Goal: Entertainment & Leisure: Browse casually

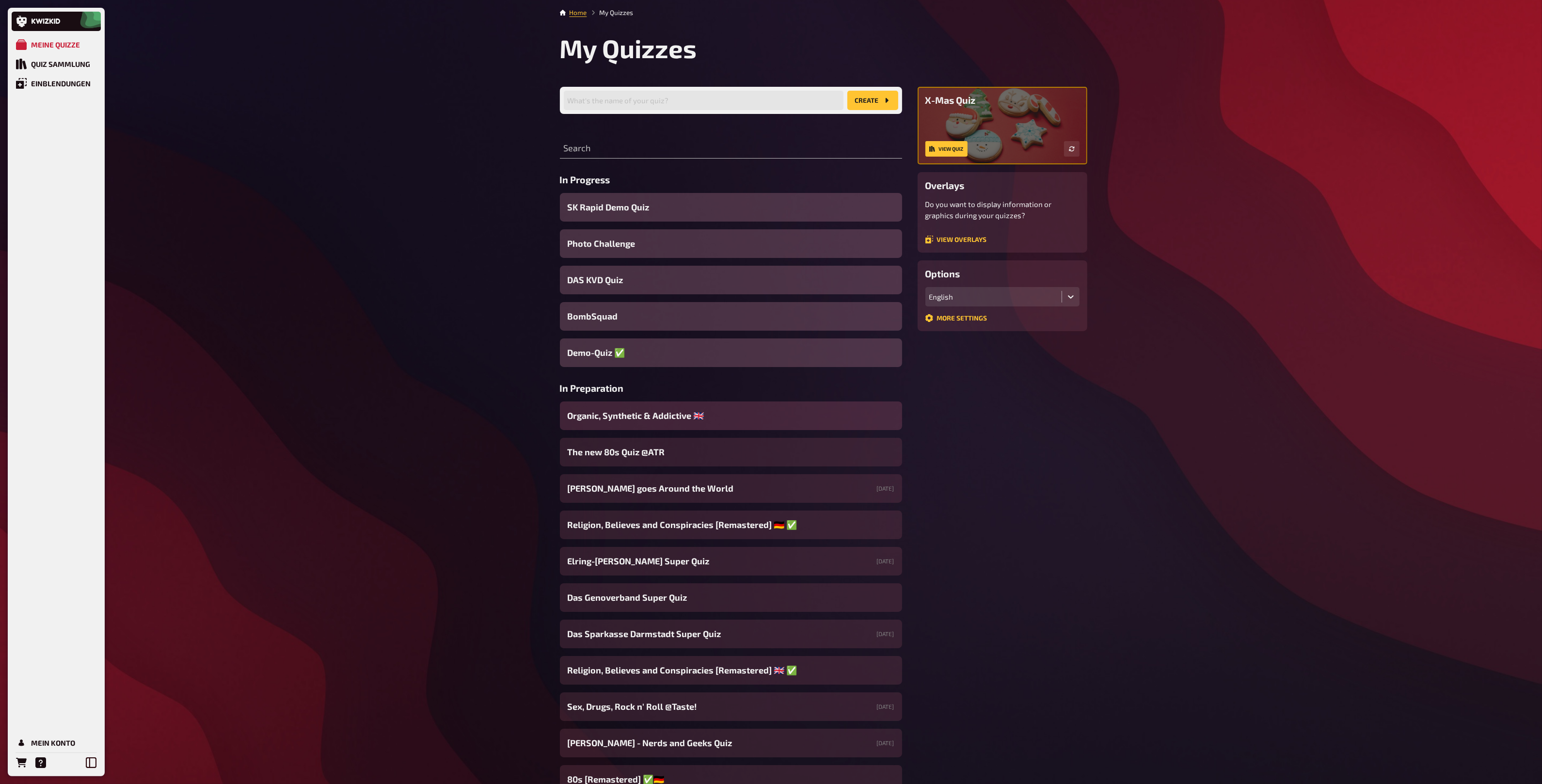
click at [637, 416] on span "Organic, Synthetic & Addictive ​🇬🇧 ​" at bounding box center [637, 416] width 139 height 14
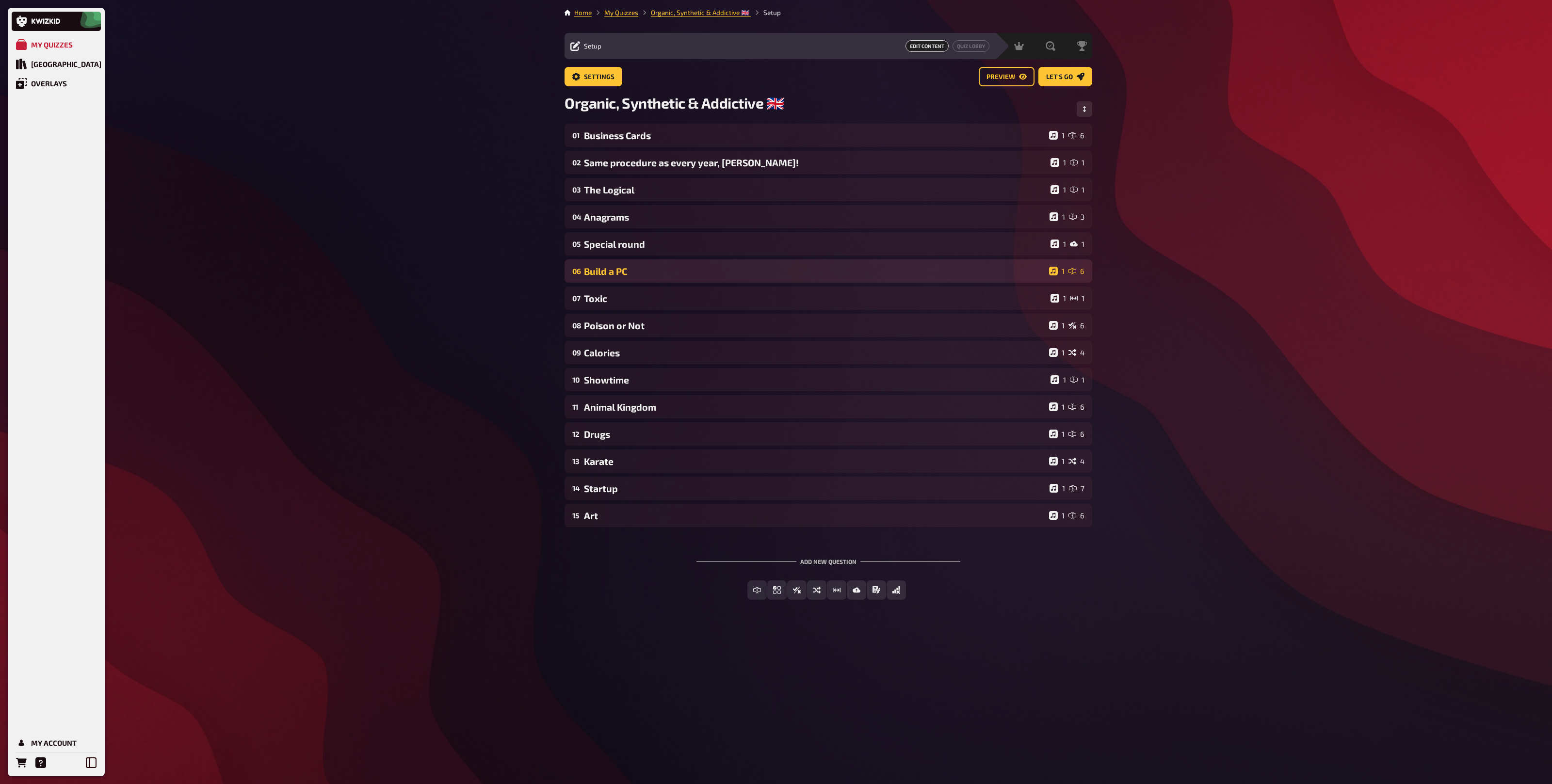
click at [643, 273] on div "Build a PC" at bounding box center [815, 271] width 461 height 11
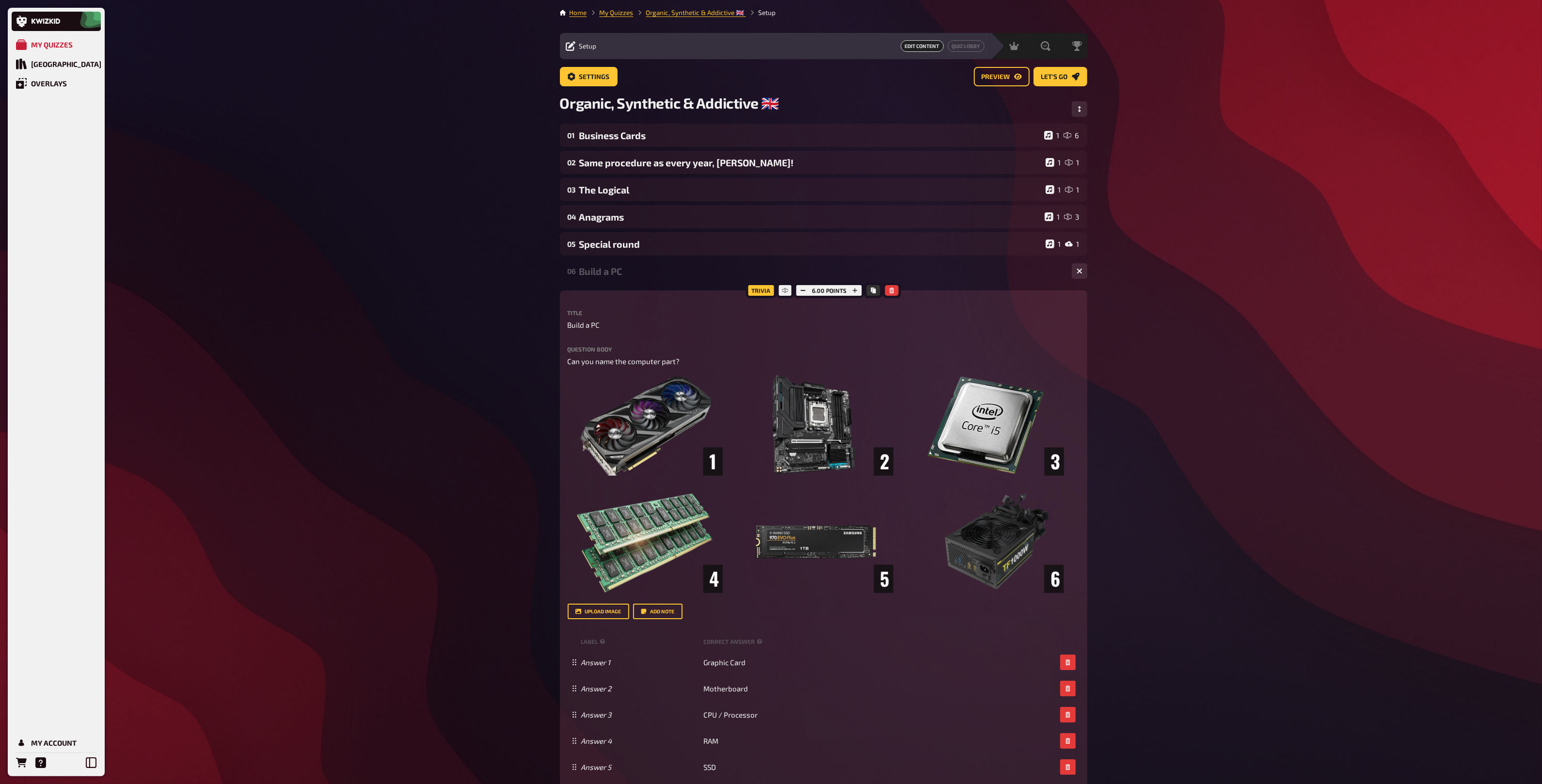
click at [605, 281] on div "06 Build a PC 1 6" at bounding box center [824, 271] width 528 height 23
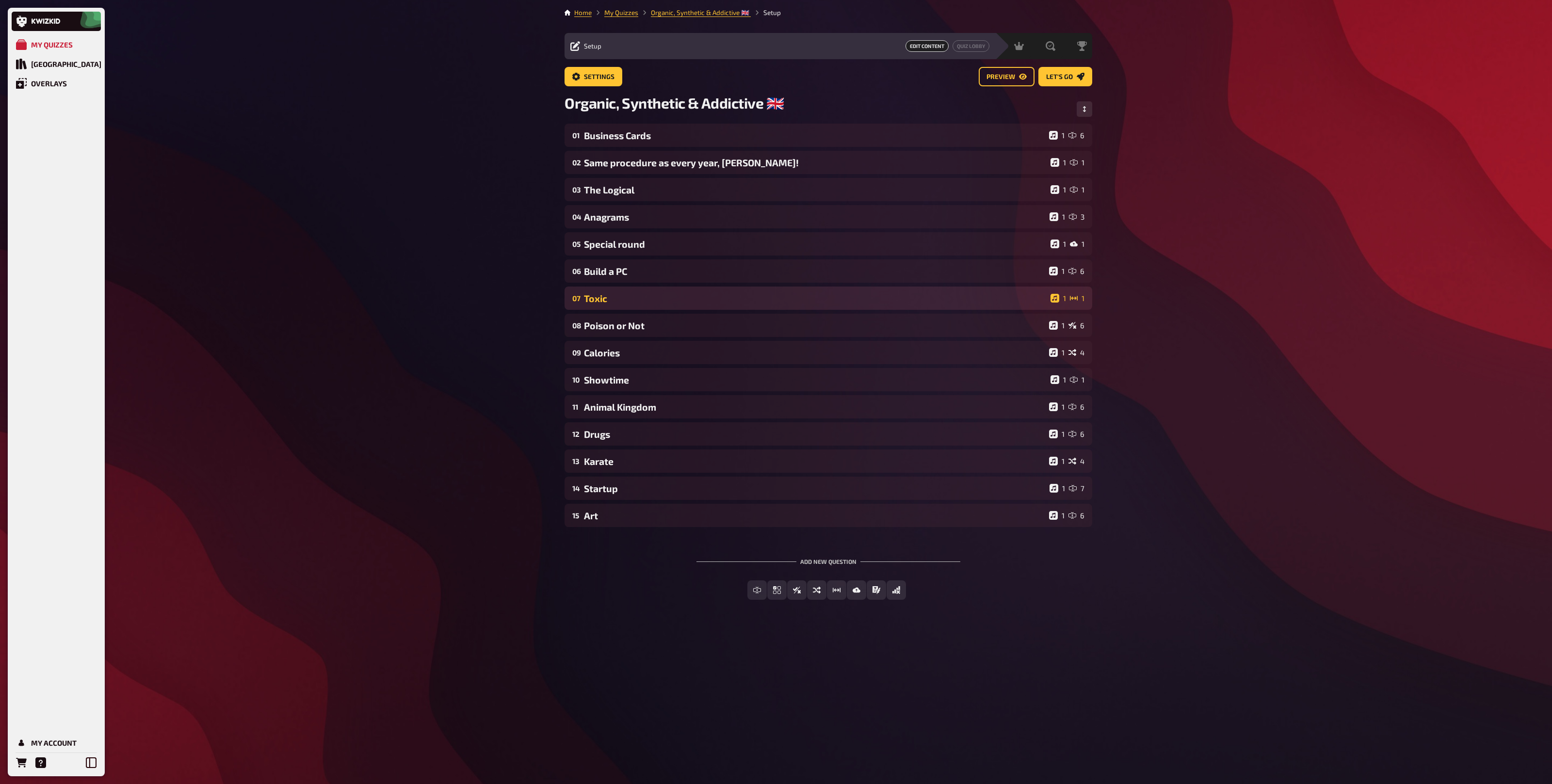
click at [656, 297] on div "Toxic" at bounding box center [816, 298] width 463 height 11
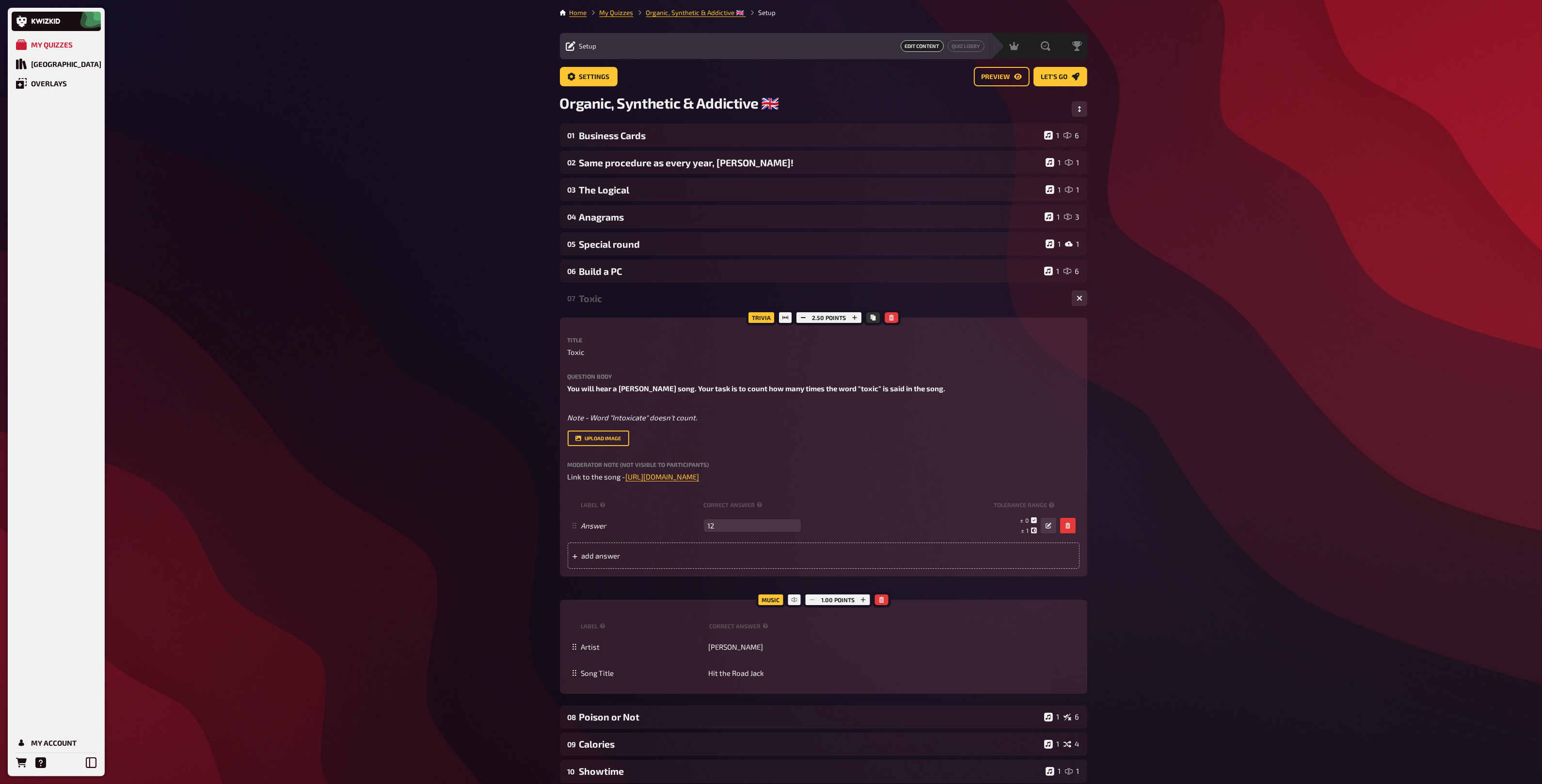
click at [645, 303] on div "Toxic" at bounding box center [822, 298] width 485 height 11
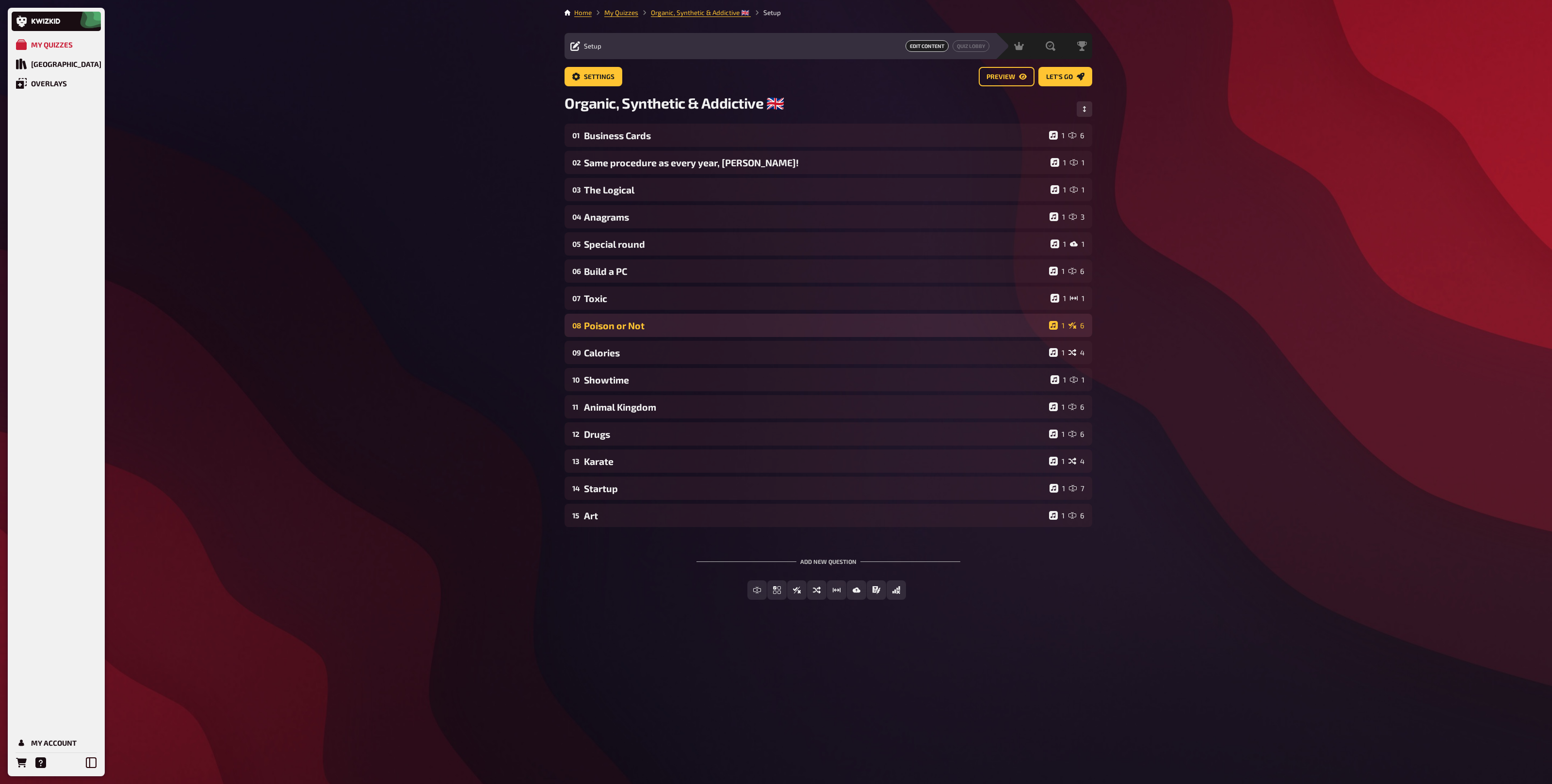
click at [626, 325] on div "Poison or Not" at bounding box center [815, 326] width 461 height 11
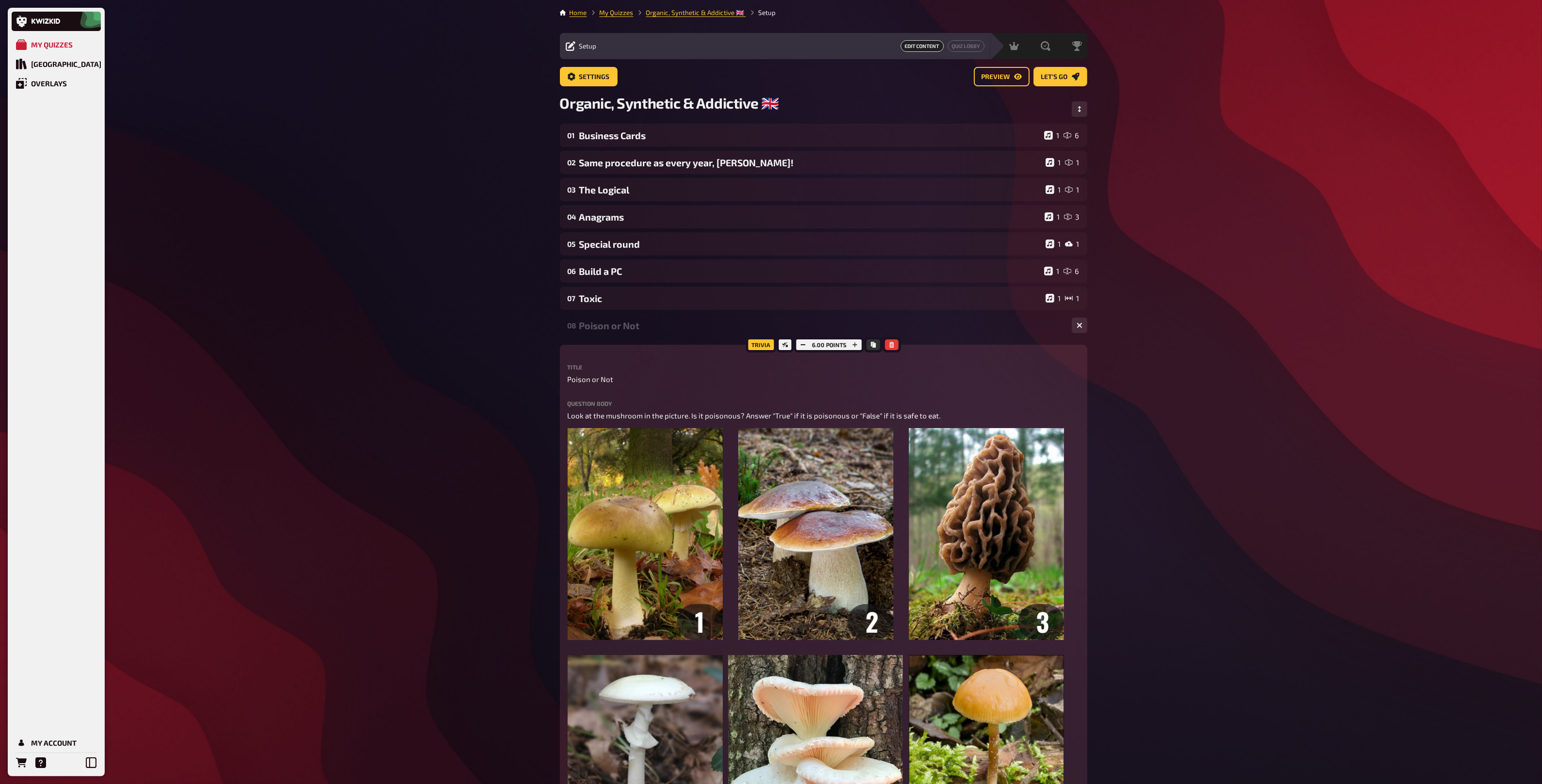
click at [626, 325] on div "Poison or Not" at bounding box center [822, 326] width 485 height 11
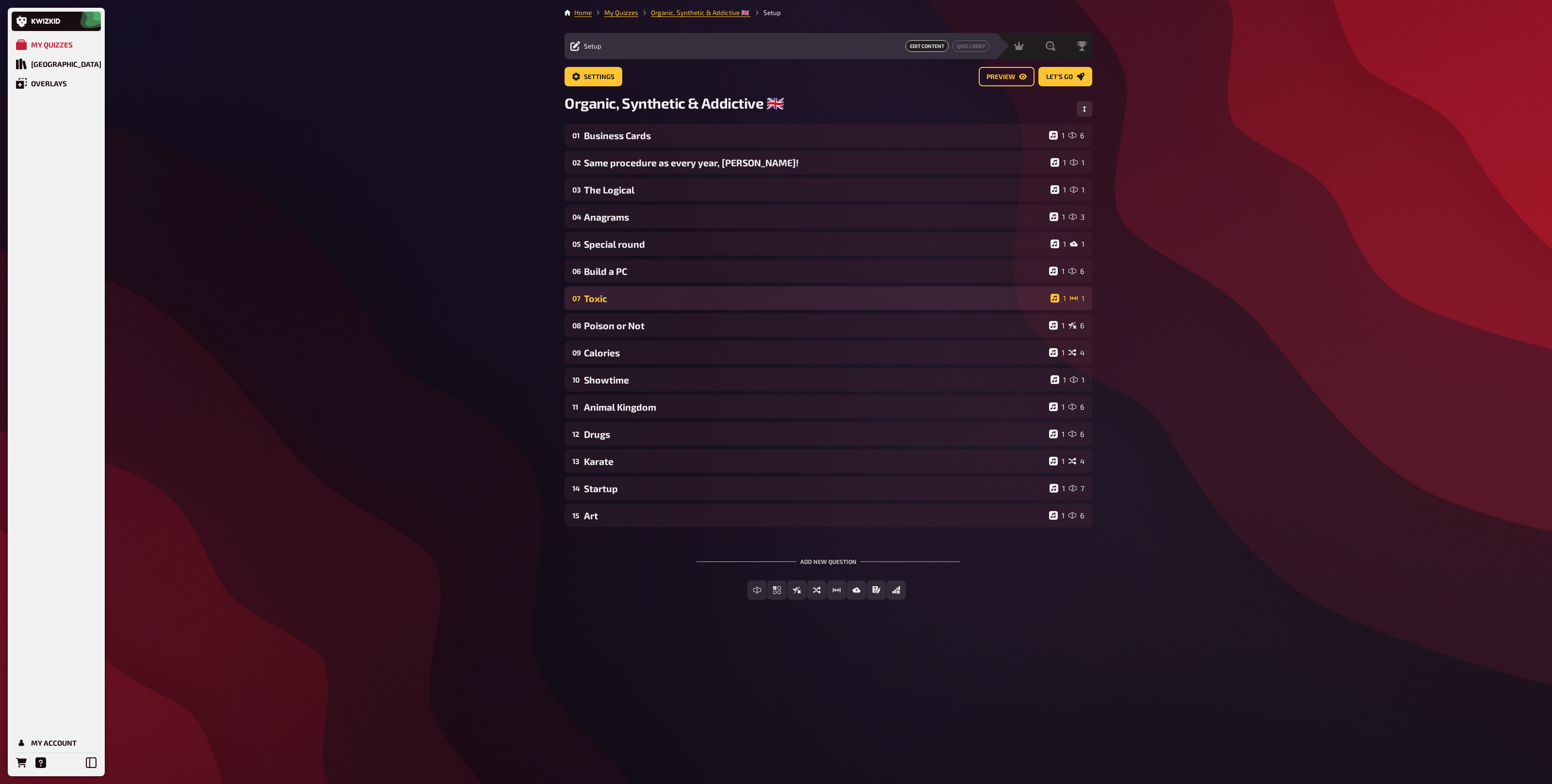
click at [631, 298] on div "Toxic" at bounding box center [816, 298] width 463 height 11
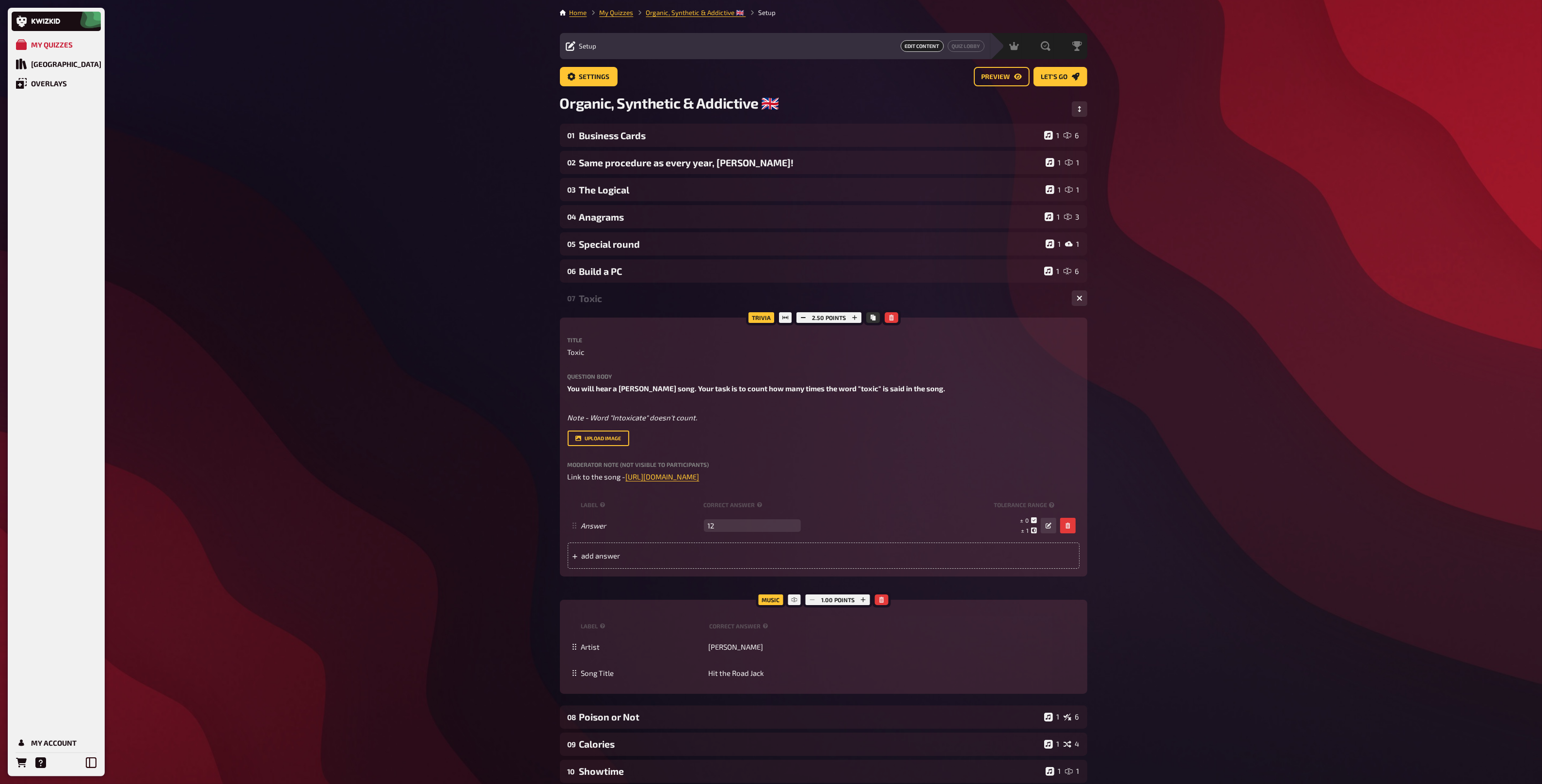
click at [625, 298] on div "Toxic" at bounding box center [822, 298] width 485 height 11
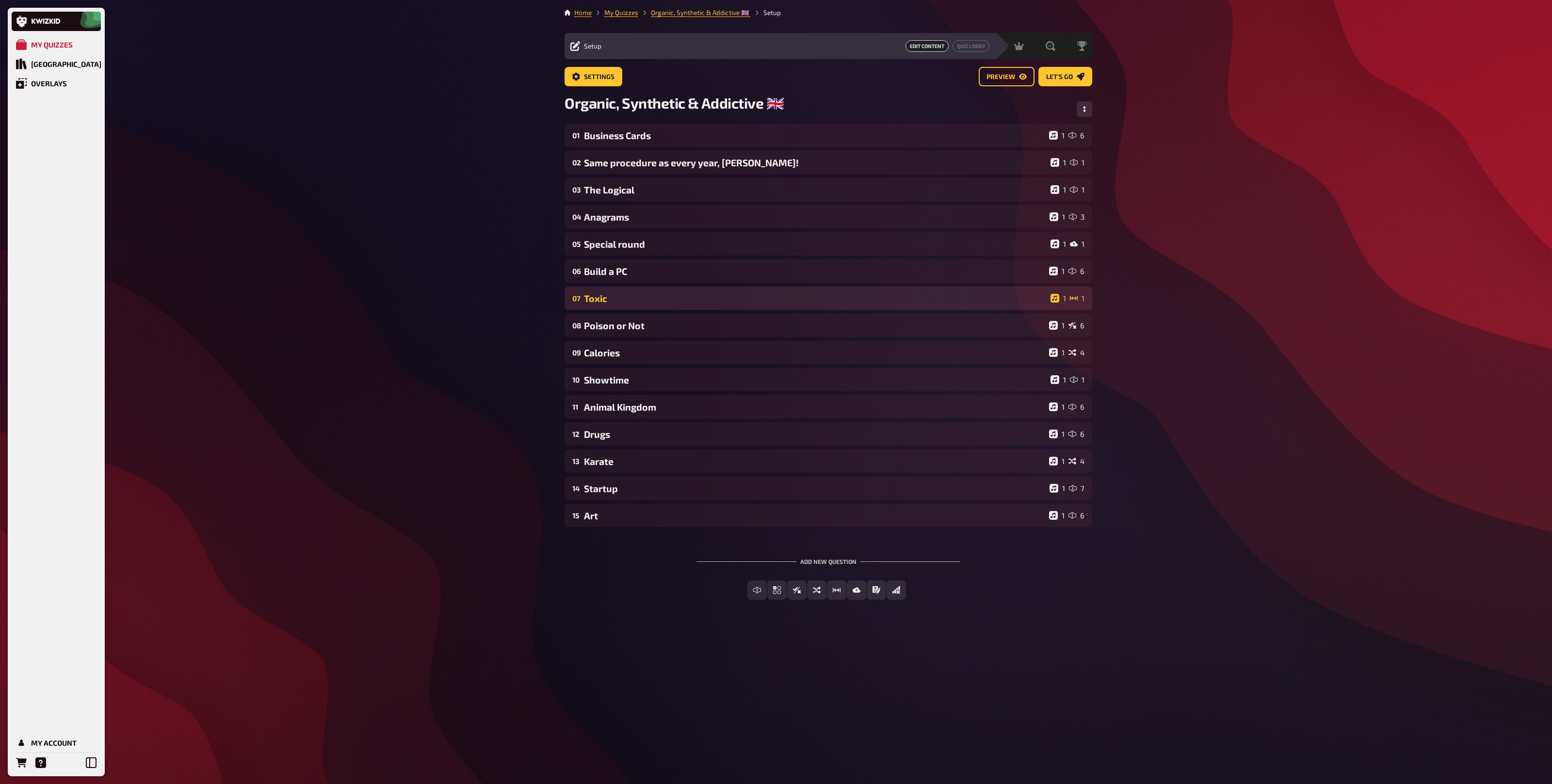
click at [625, 298] on div "Toxic" at bounding box center [816, 298] width 463 height 11
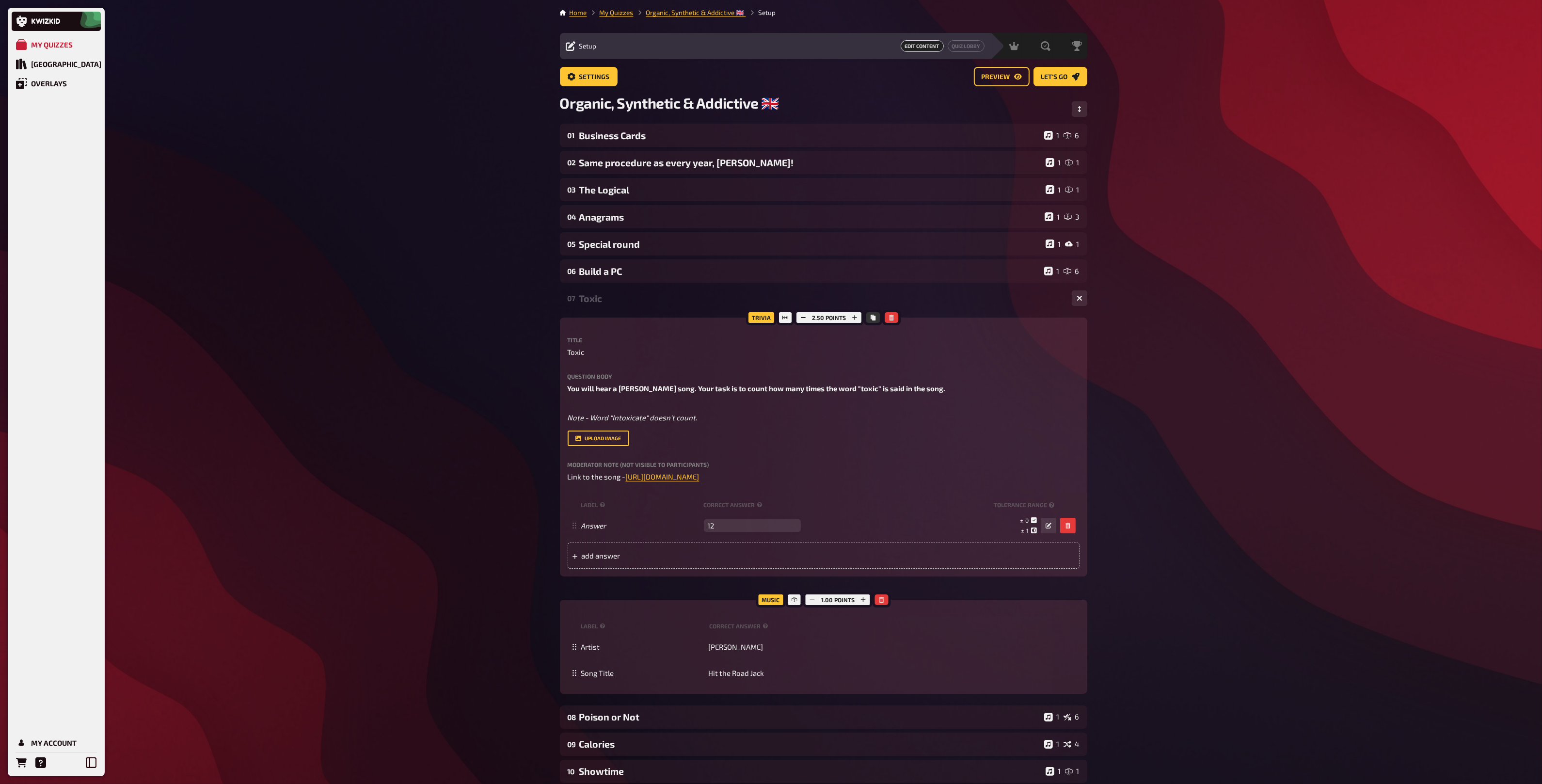
click at [607, 302] on div "Toxic" at bounding box center [822, 298] width 485 height 11
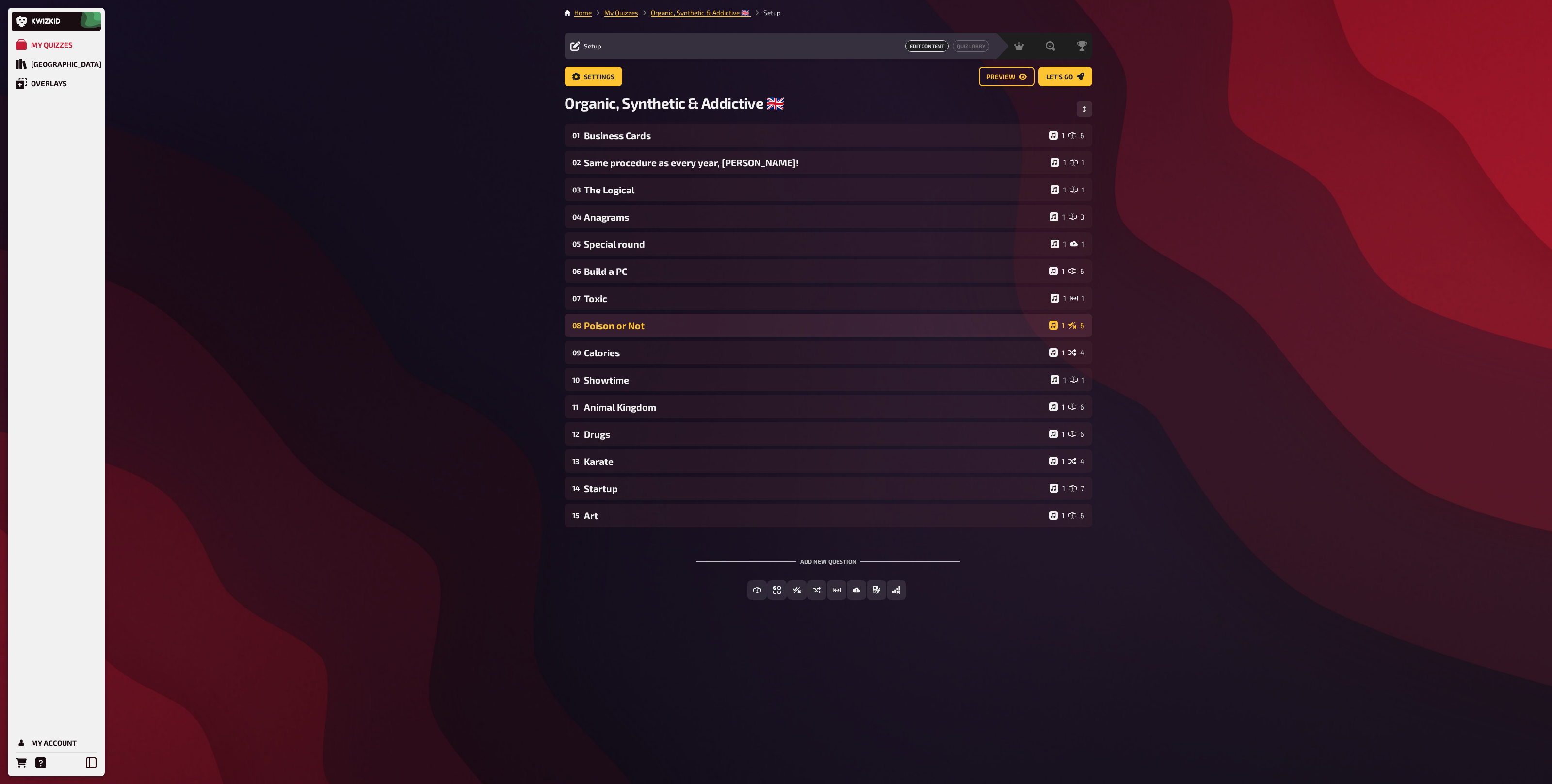
click at [618, 325] on div "Poison or Not" at bounding box center [815, 326] width 461 height 11
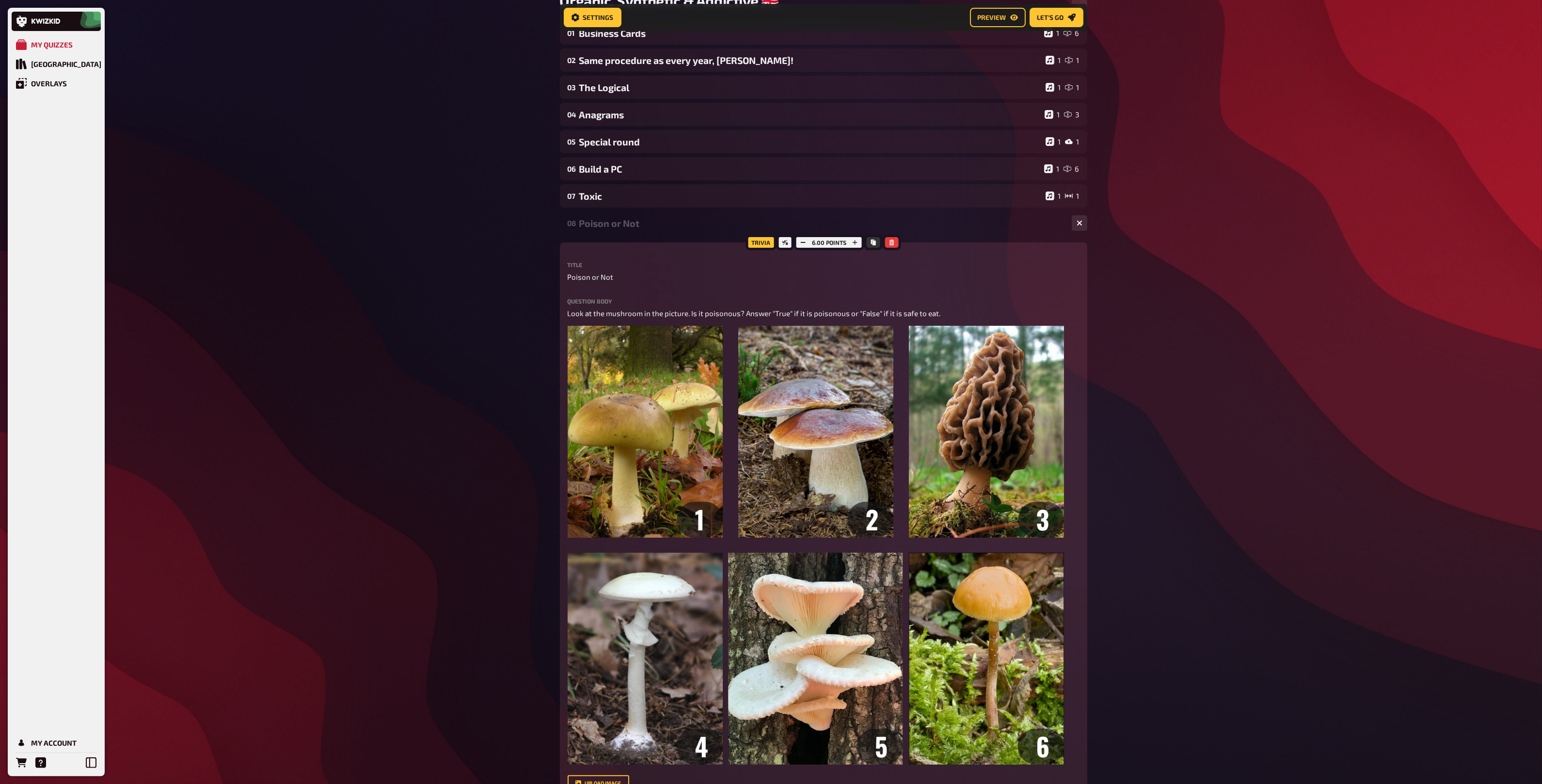
scroll to position [77, 0]
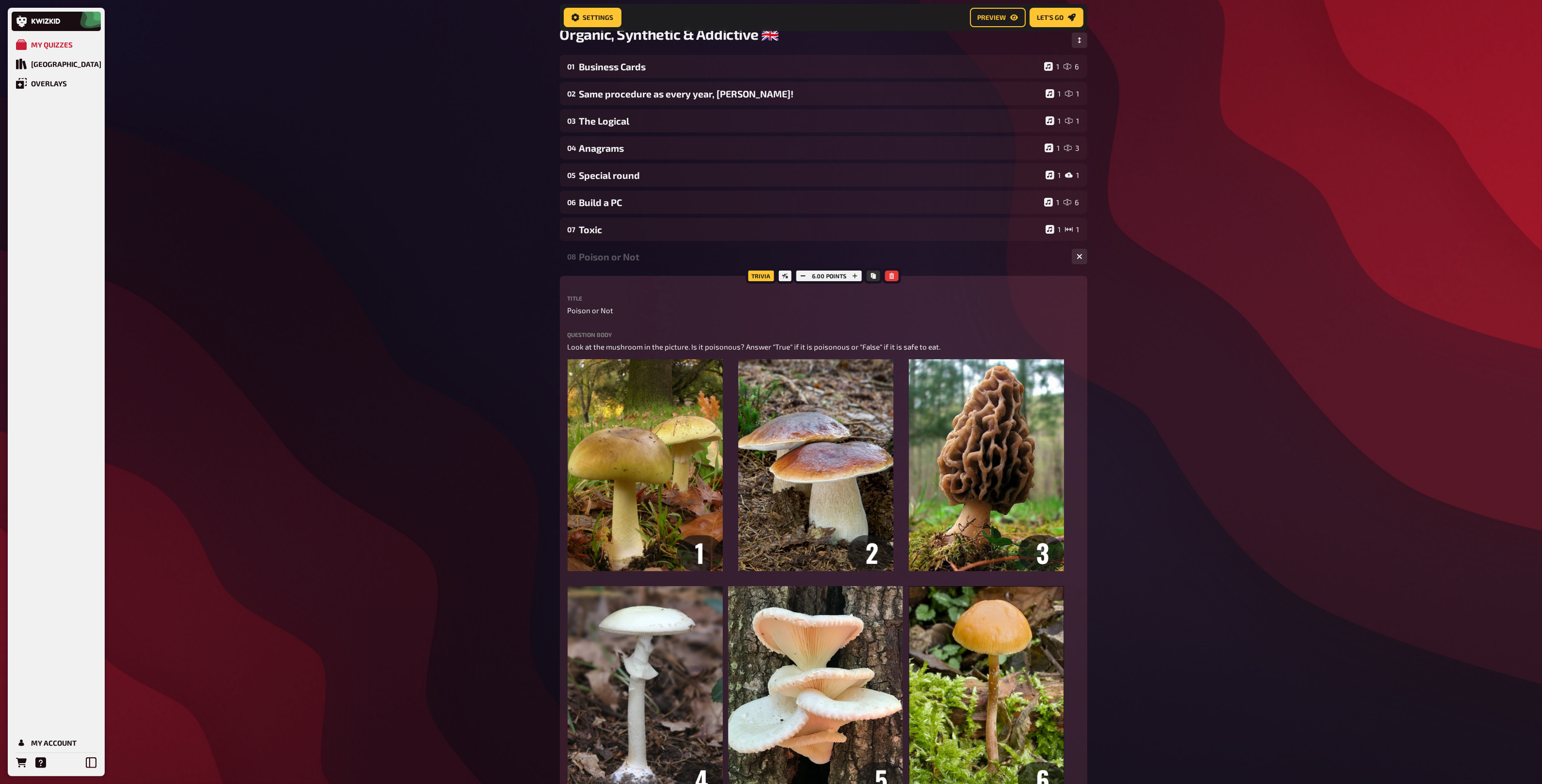
click at [622, 265] on div "08 Poison or Not 1 6" at bounding box center [824, 257] width 528 height 23
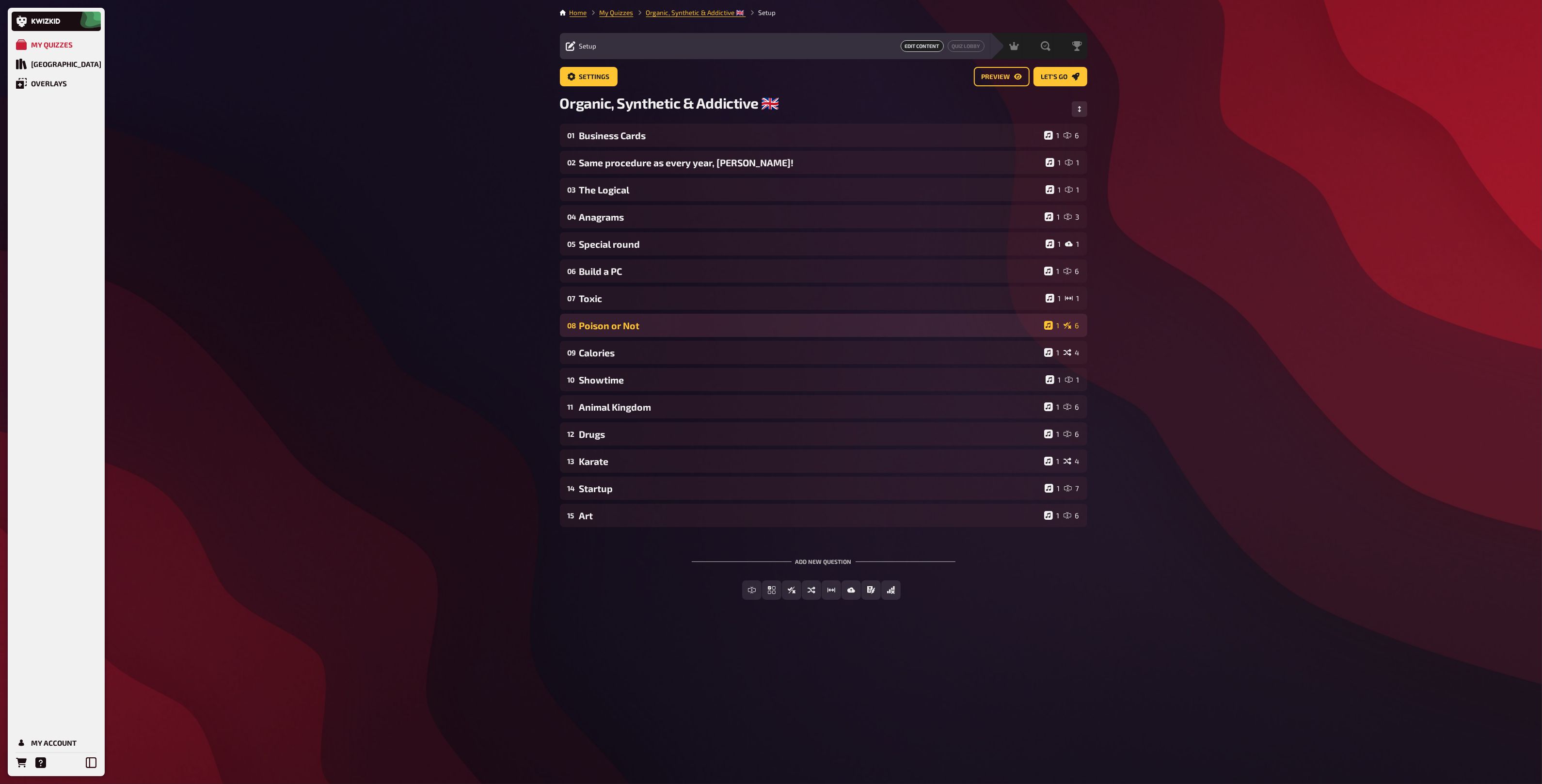
scroll to position [0, 0]
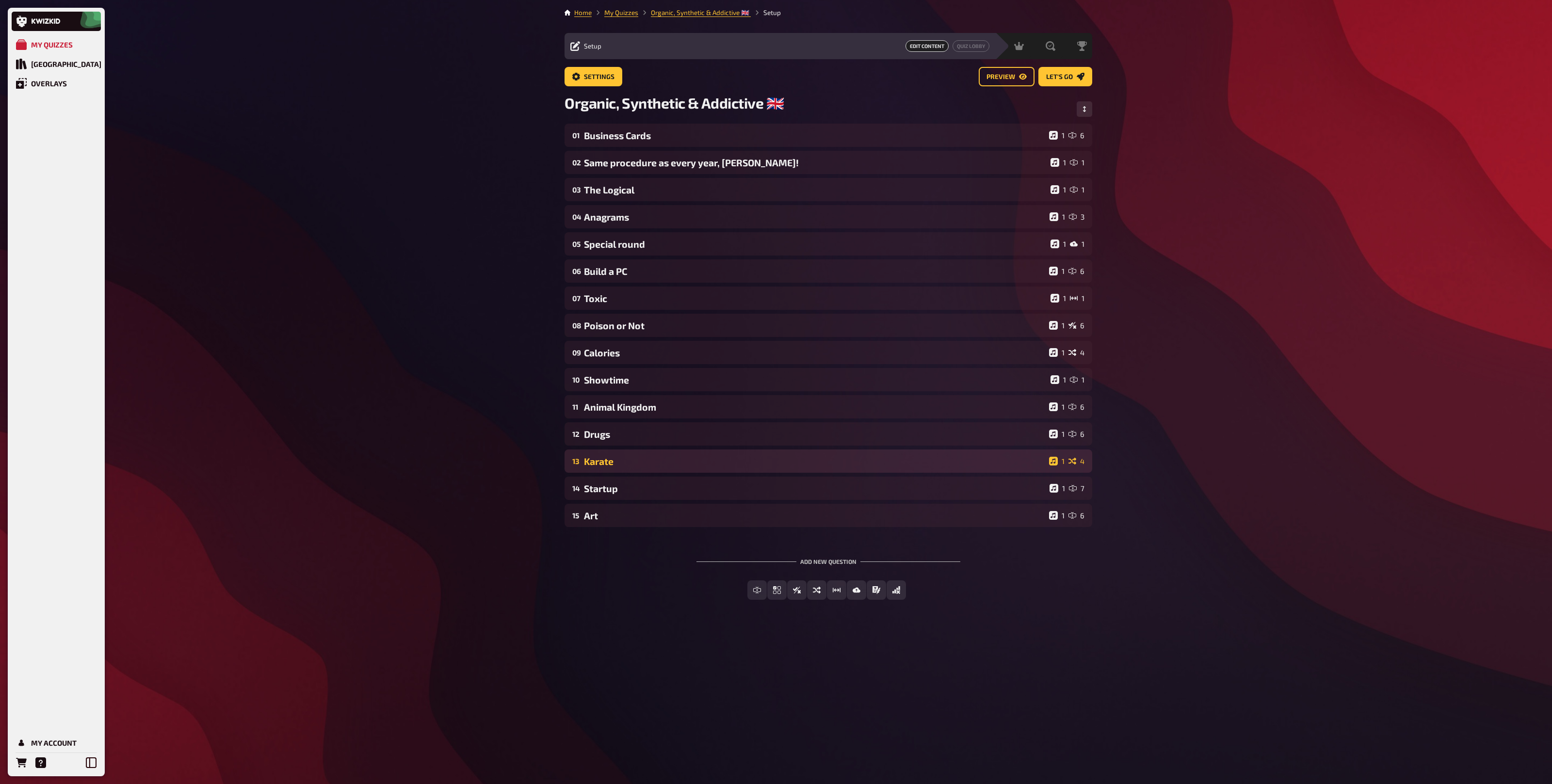
click at [633, 459] on div "Karate" at bounding box center [815, 461] width 461 height 11
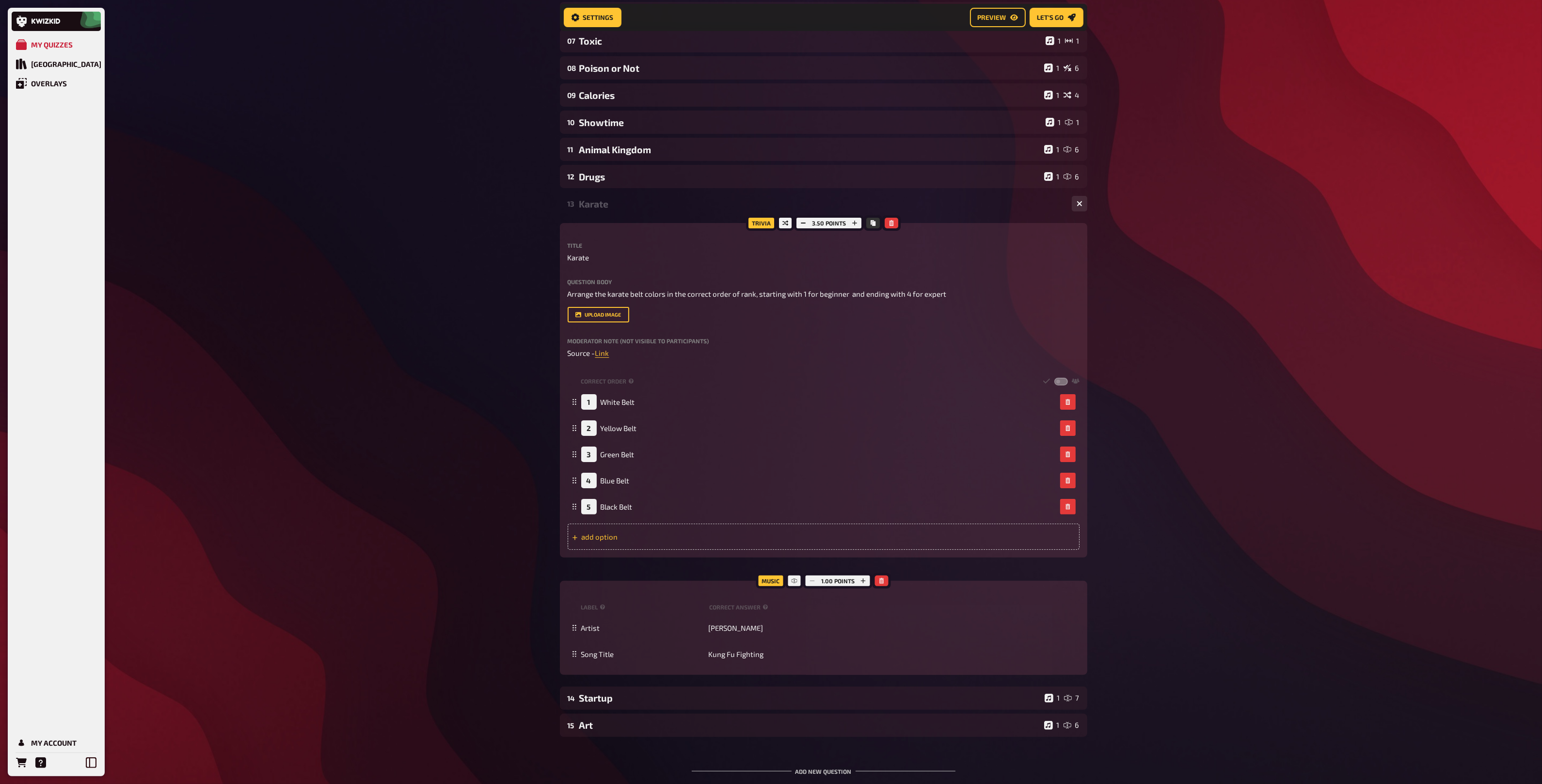
scroll to position [262, 0]
click at [627, 214] on div "13 Karate 1 5" at bounding box center [824, 207] width 528 height 23
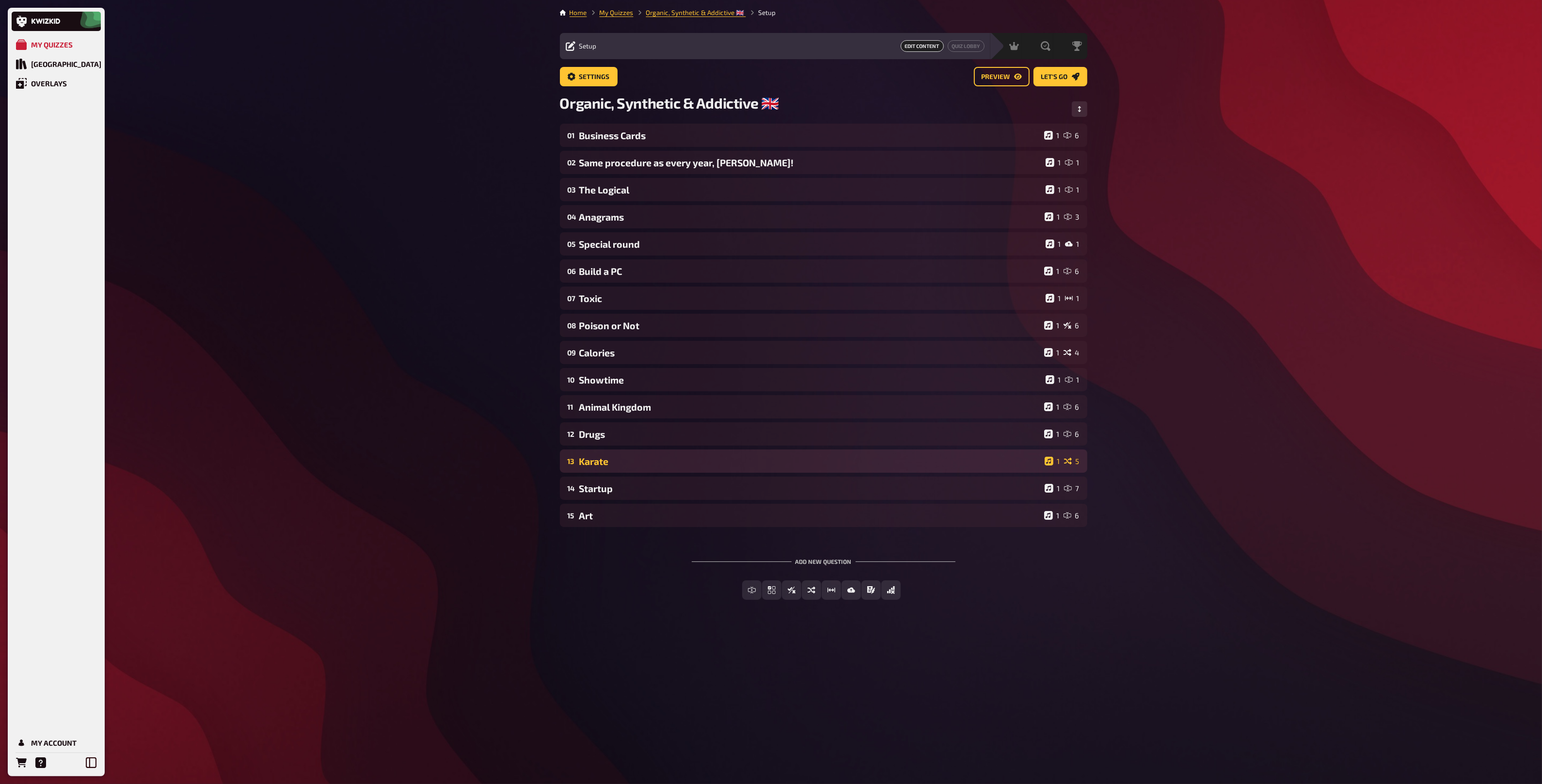
scroll to position [0, 0]
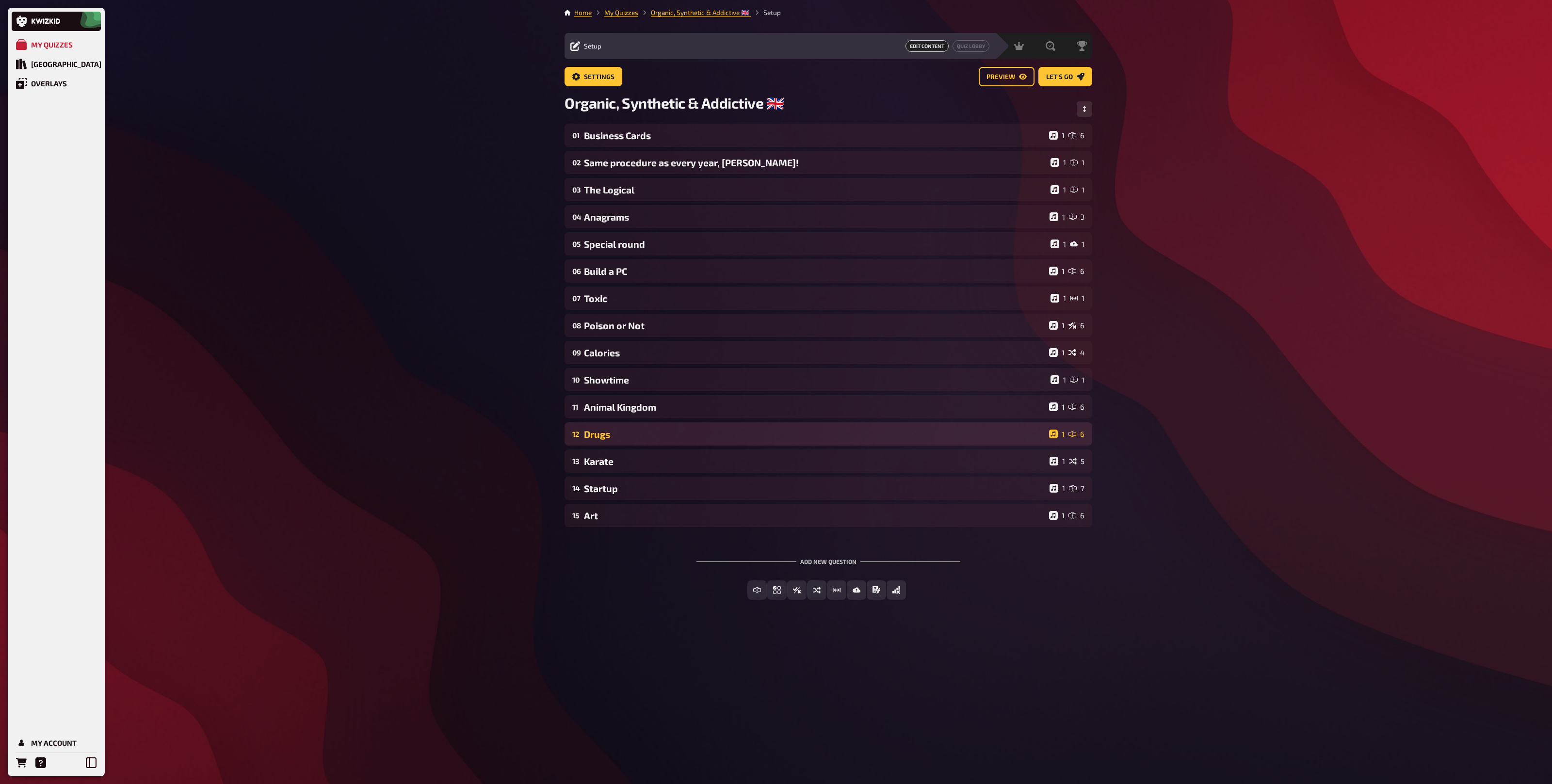
click at [632, 440] on div "Drugs" at bounding box center [815, 434] width 461 height 11
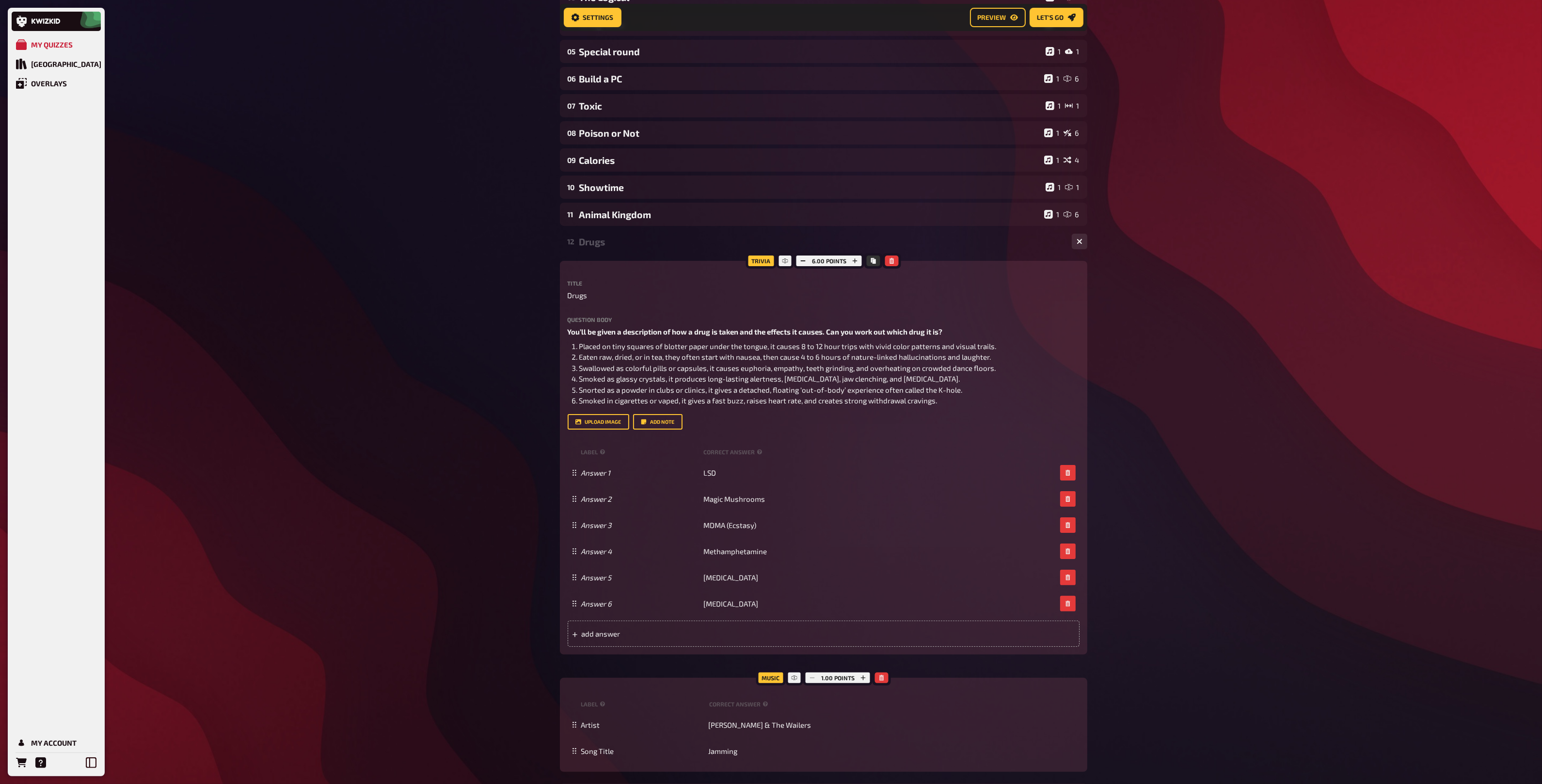
scroll to position [181, 0]
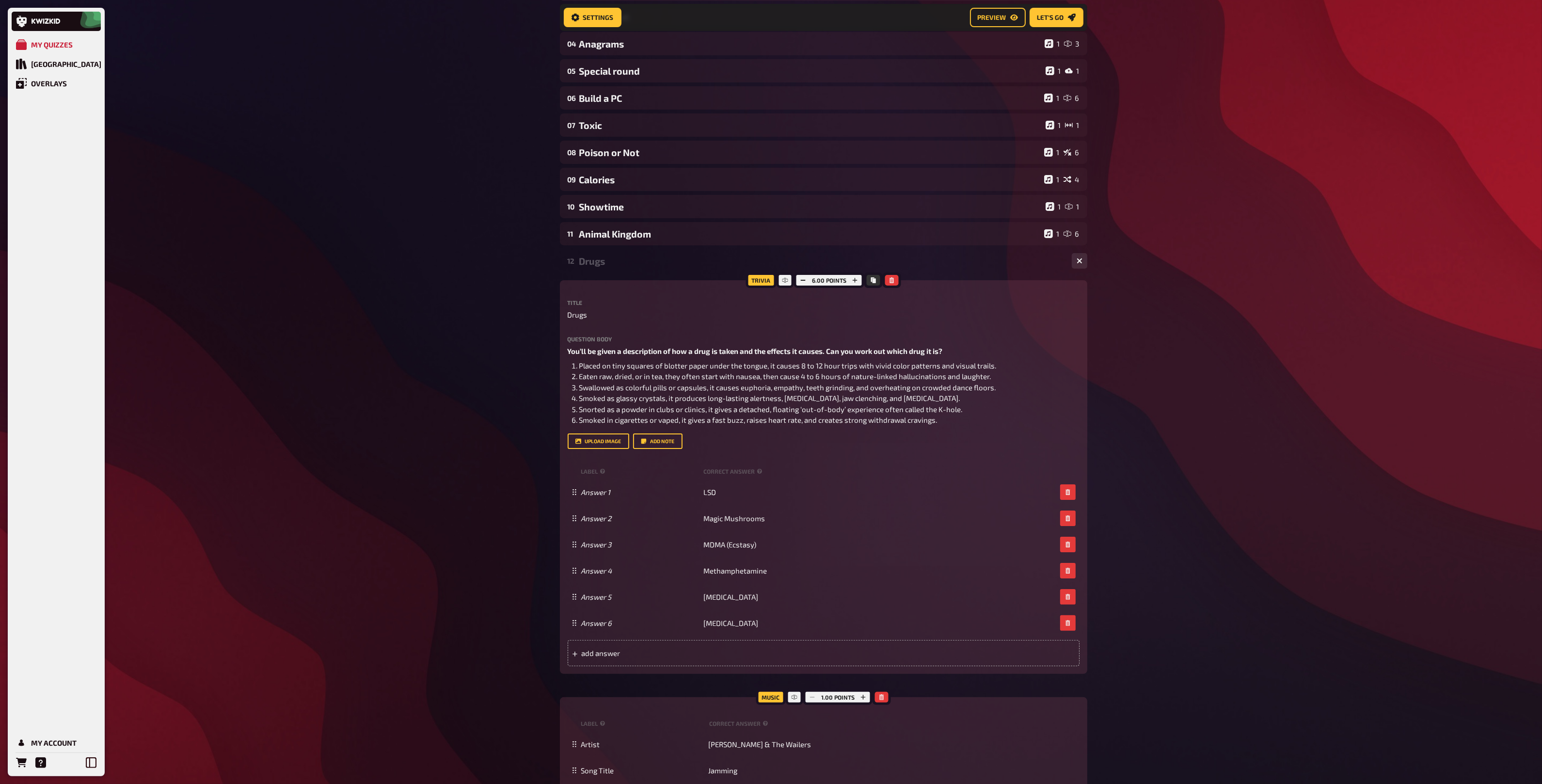
click at [612, 271] on div "12 Drugs 1 6" at bounding box center [824, 261] width 528 height 23
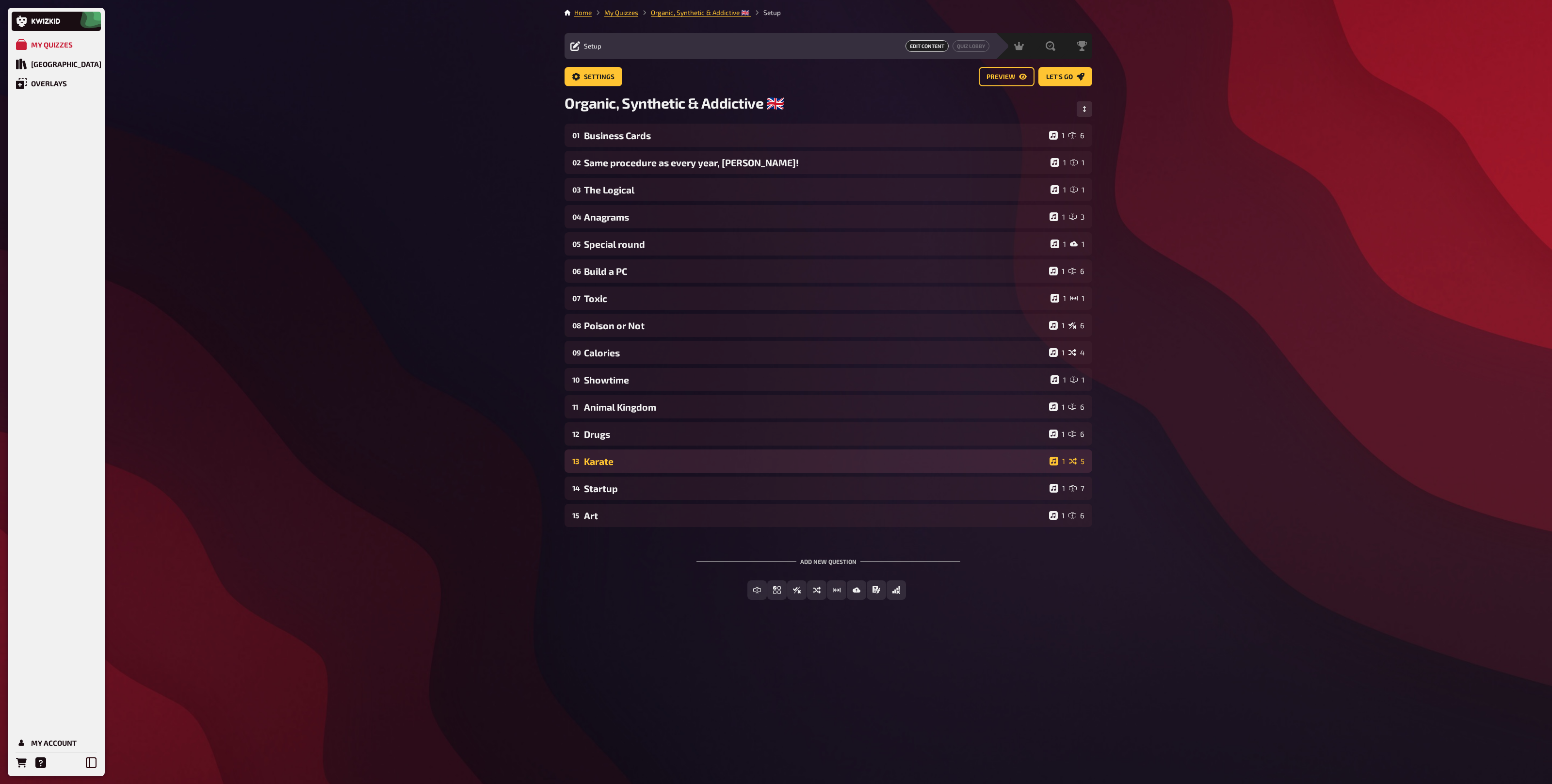
click at [609, 468] on div "13 Karate 1 5" at bounding box center [828, 461] width 528 height 23
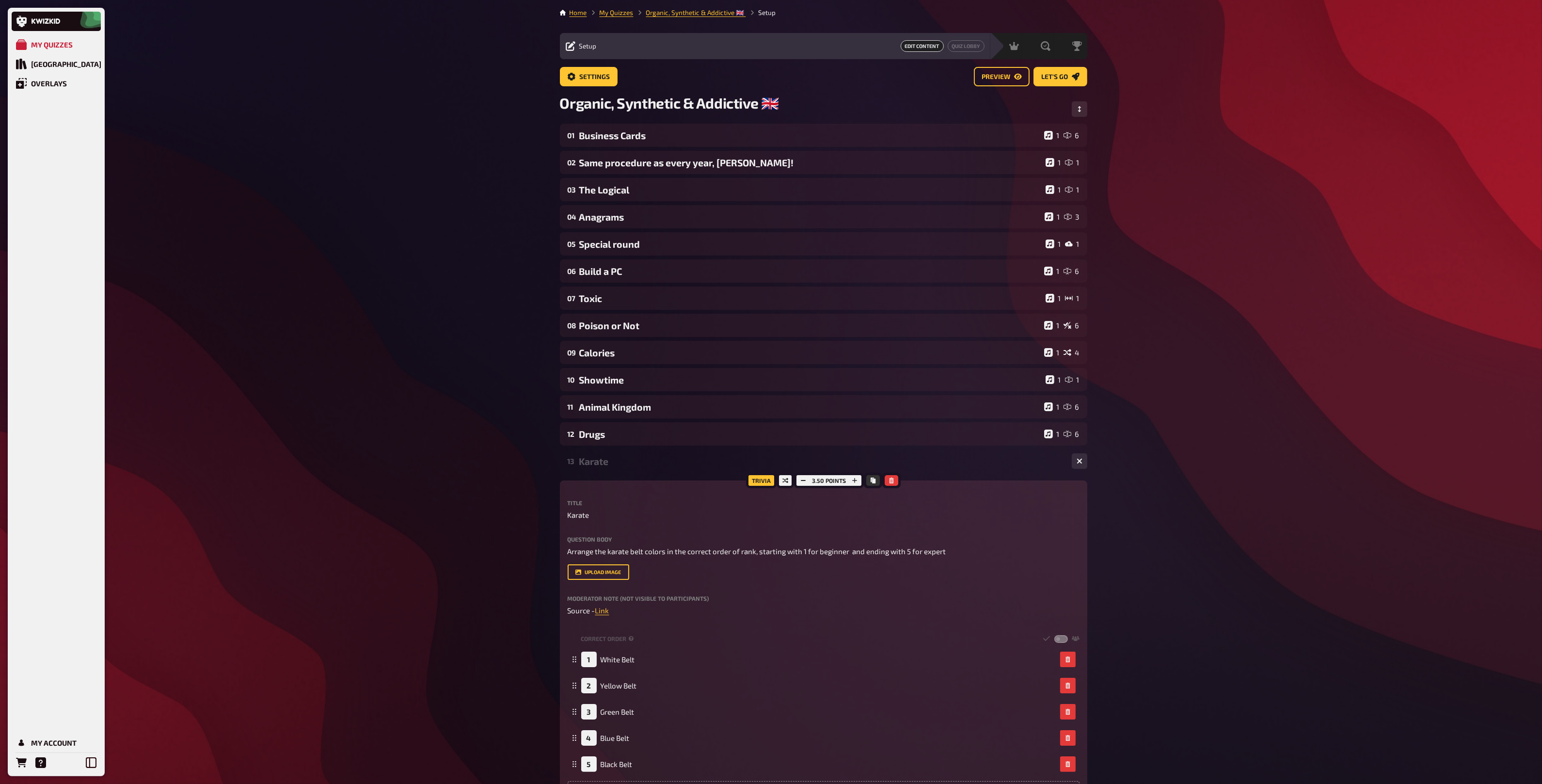
click at [609, 466] on div "Karate" at bounding box center [822, 461] width 485 height 11
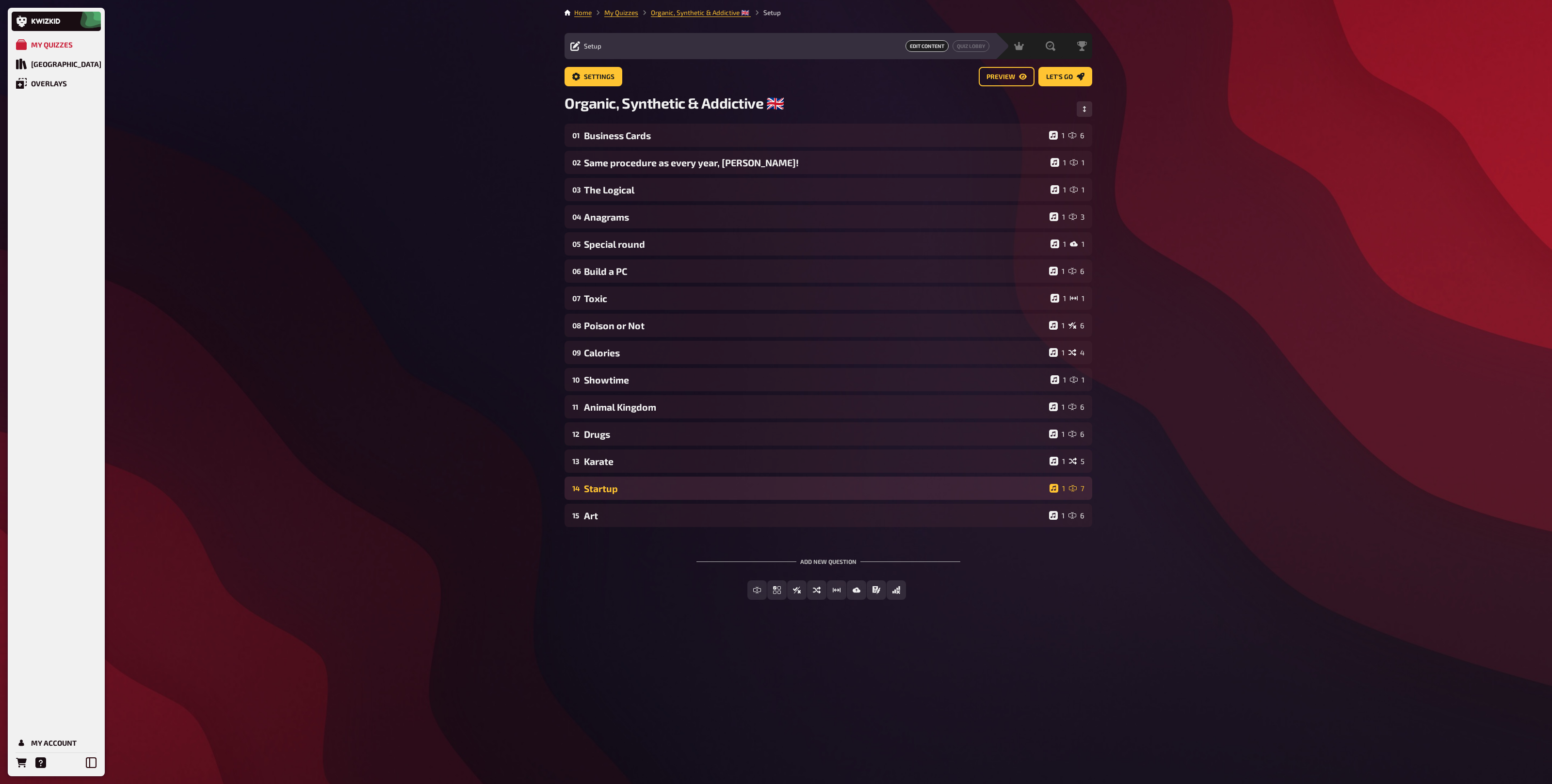
click at [609, 487] on div "Startup" at bounding box center [815, 488] width 462 height 11
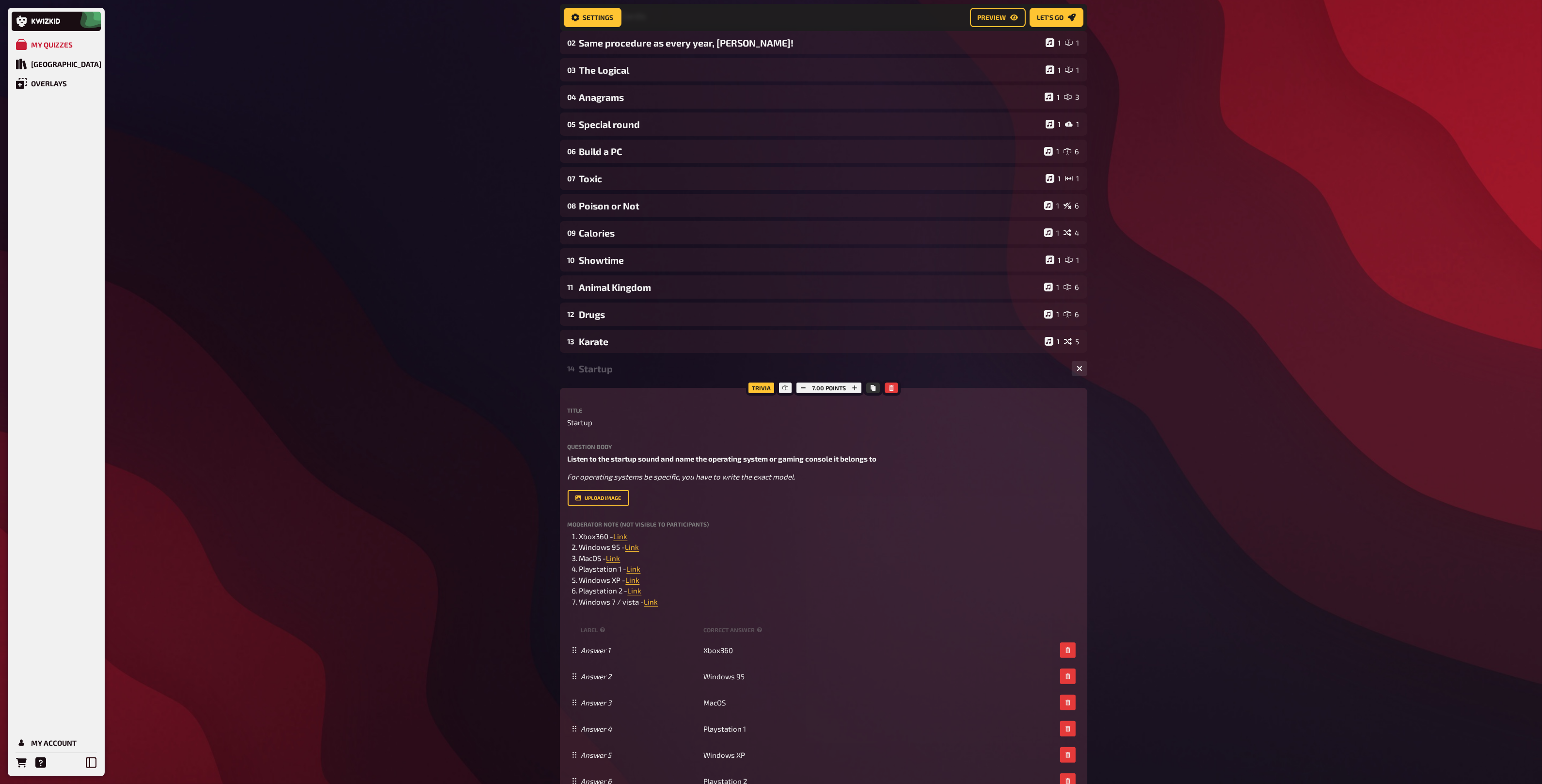
scroll to position [168, 0]
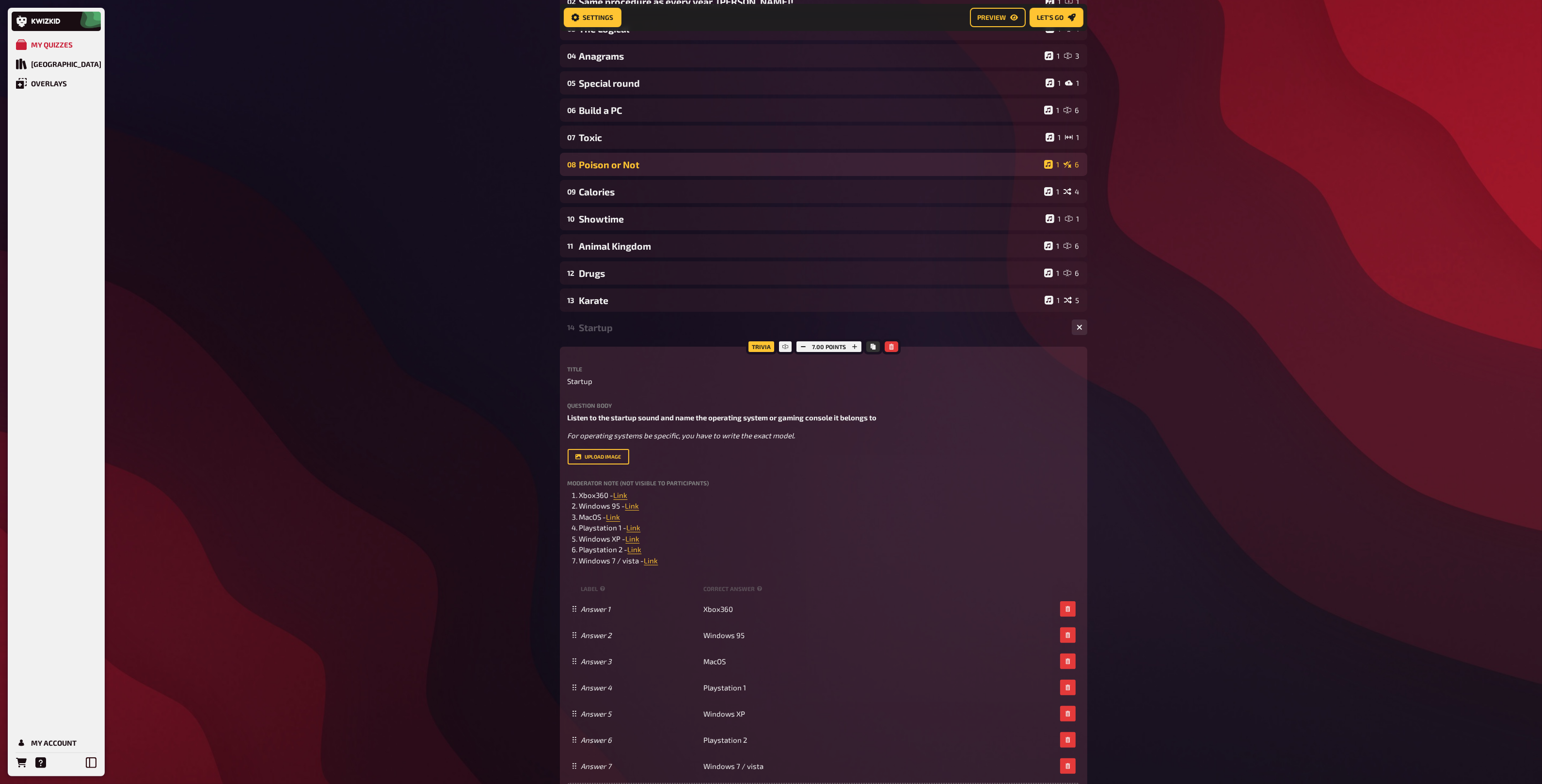
click at [598, 335] on div "14 Startup 1 7" at bounding box center [824, 328] width 528 height 23
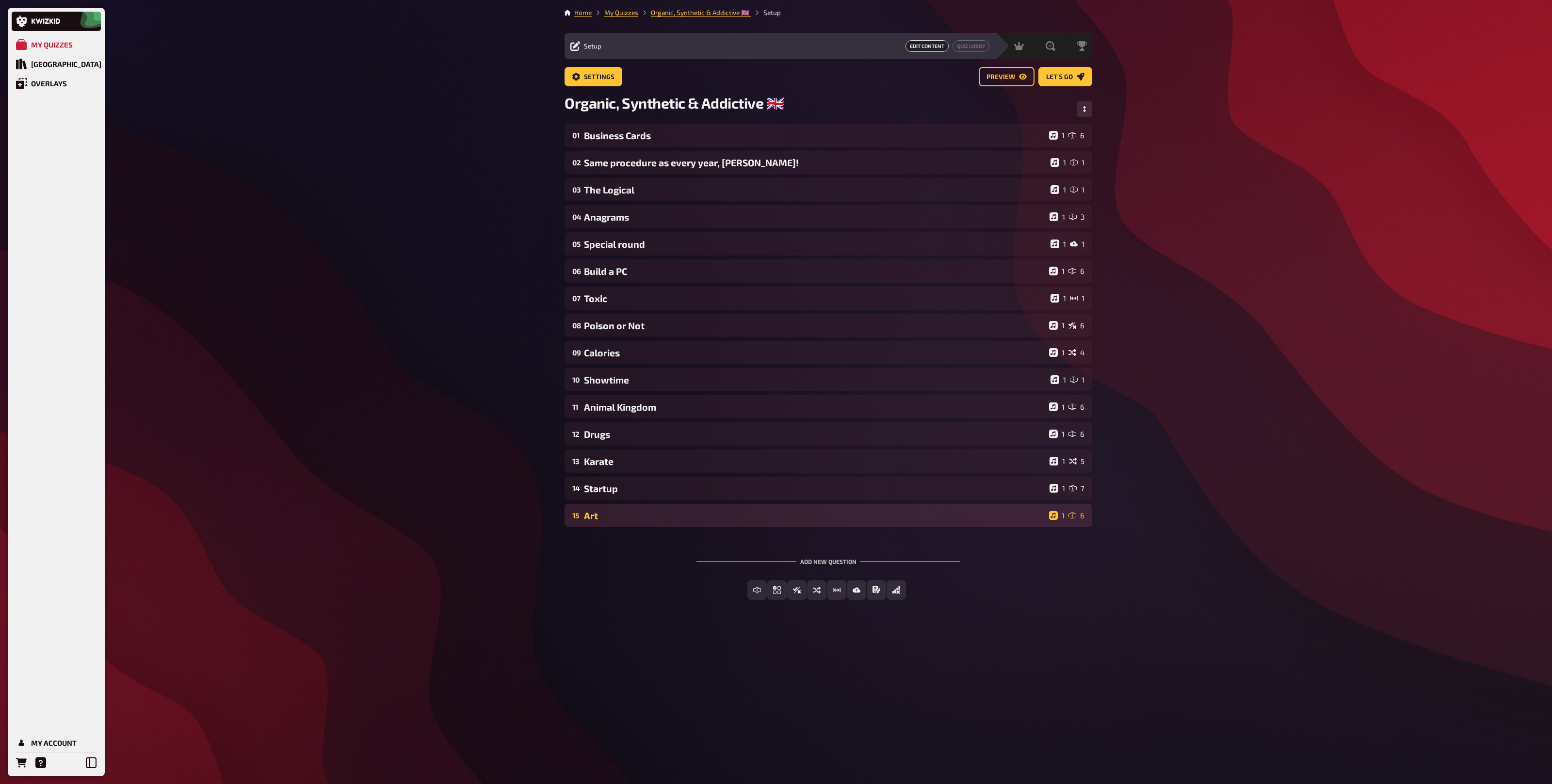
click at [613, 515] on div "Art" at bounding box center [815, 516] width 461 height 11
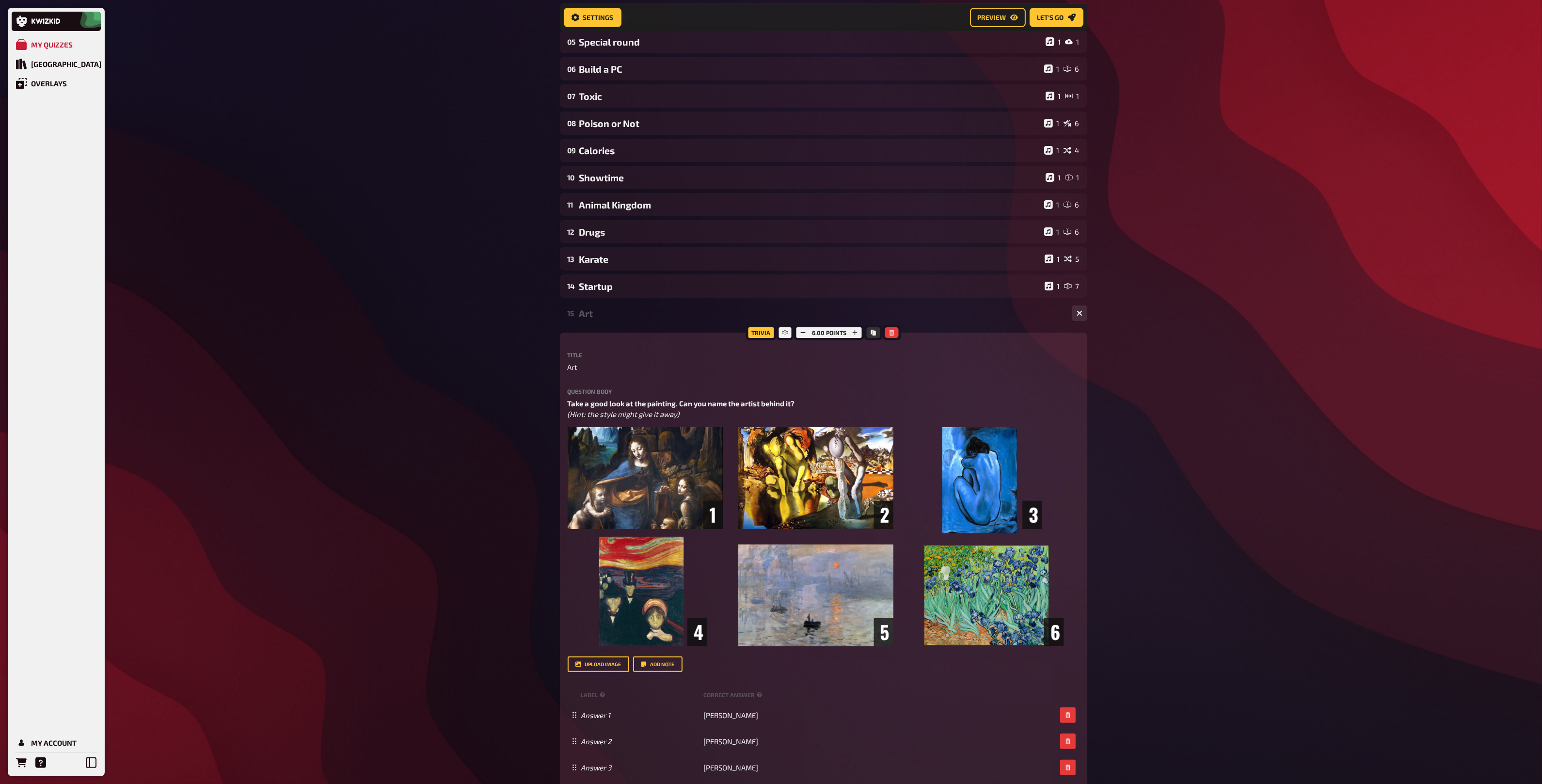
scroll to position [210, 0]
click at [601, 314] on div "Art" at bounding box center [822, 314] width 485 height 11
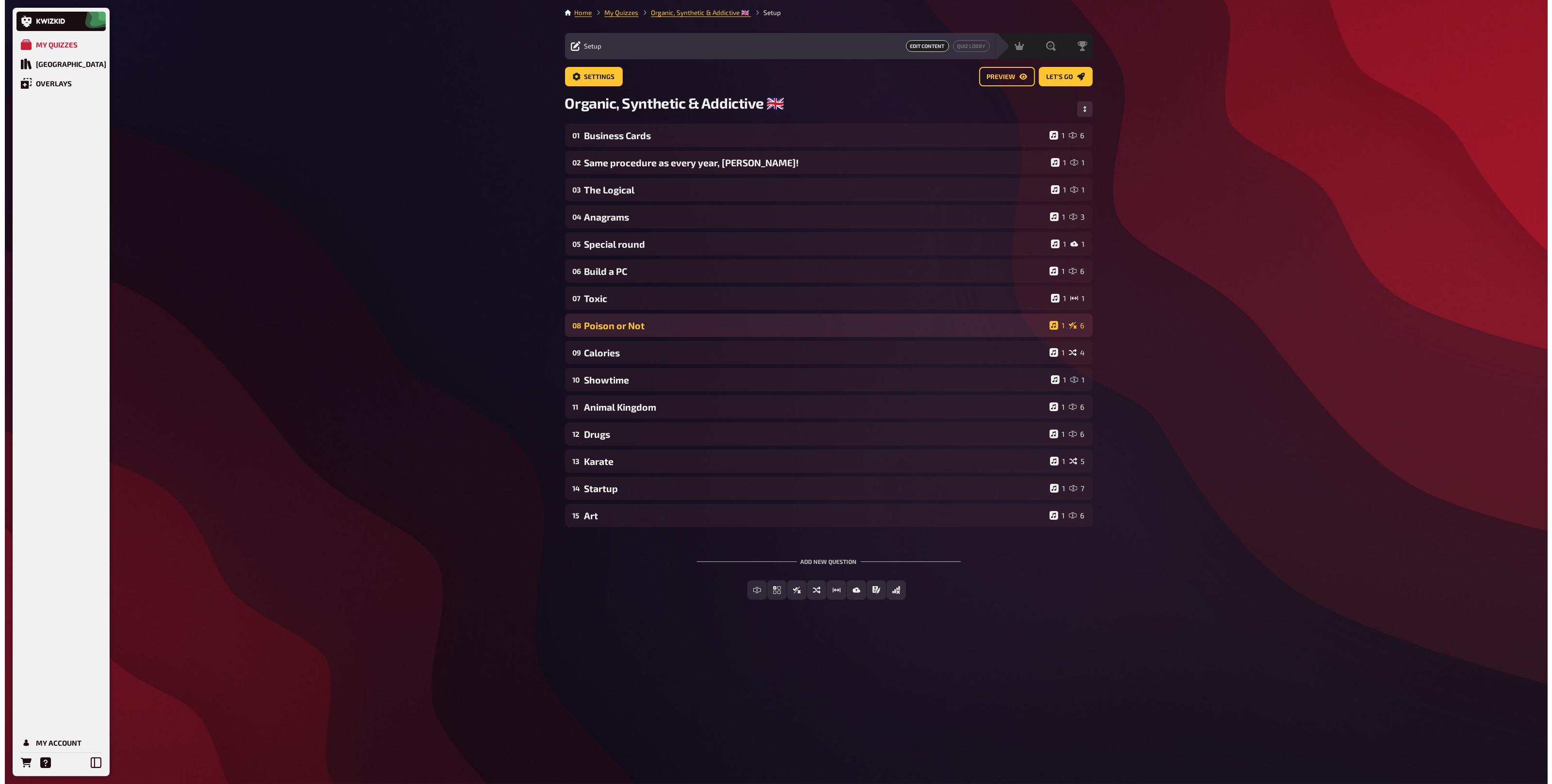
scroll to position [0, 0]
